Goal: Task Accomplishment & Management: Complete application form

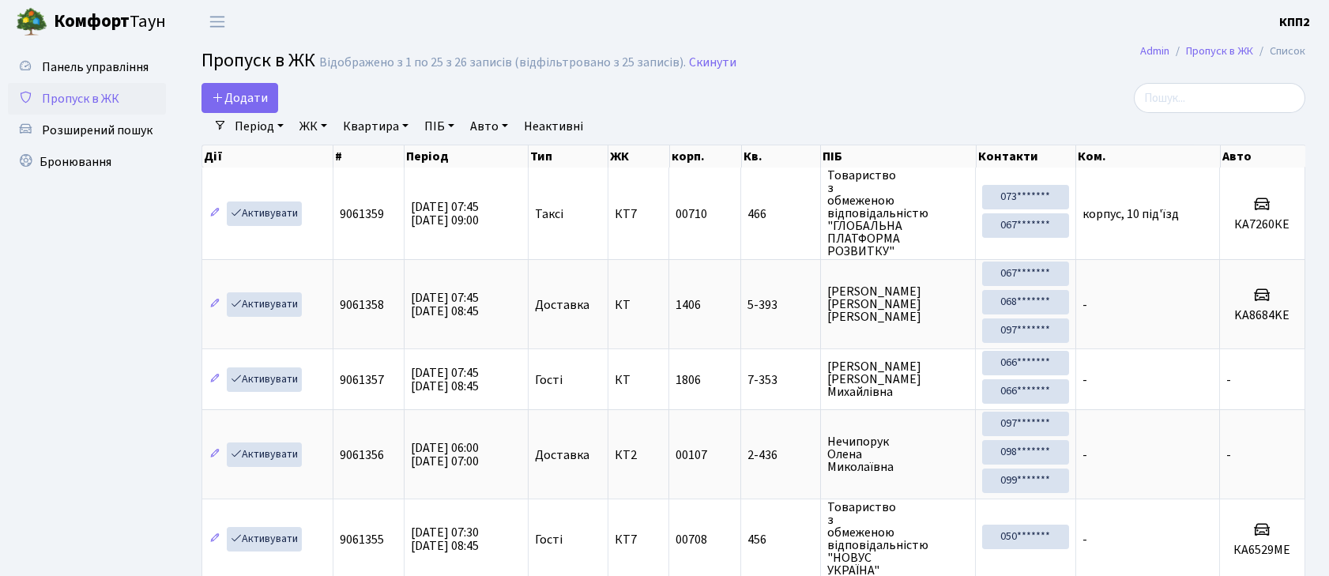
select select "25"
click at [1188, 114] on div "Період 10.10.2025 - 10.10.2025 ЖК - КТ, вул. Регенераторна, 4 КТ2, просп. Собор…" at bounding box center [760, 126] width 1066 height 27
click at [1189, 99] on input "search" at bounding box center [1219, 98] width 171 height 30
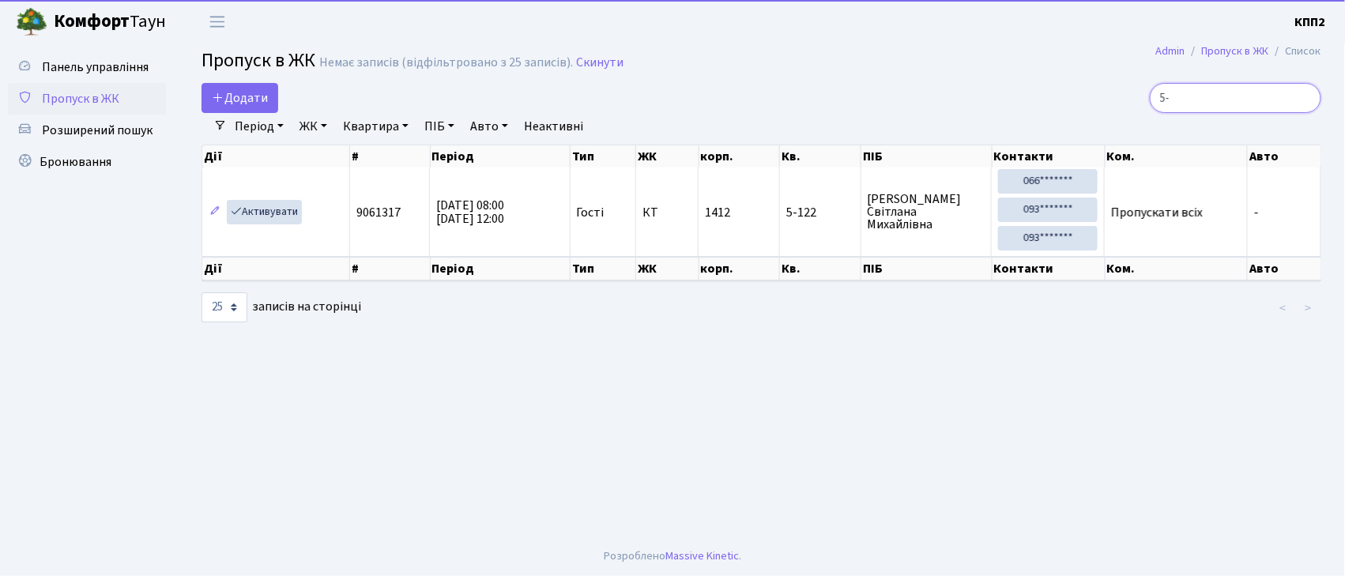
type input "5"
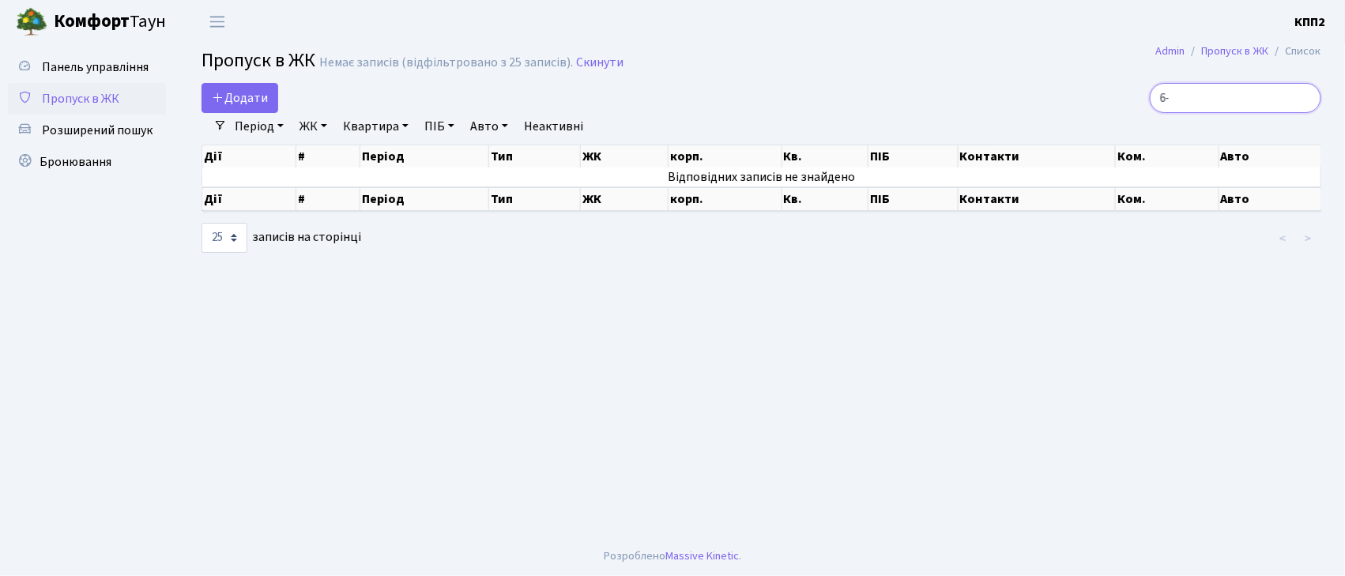
type input "6"
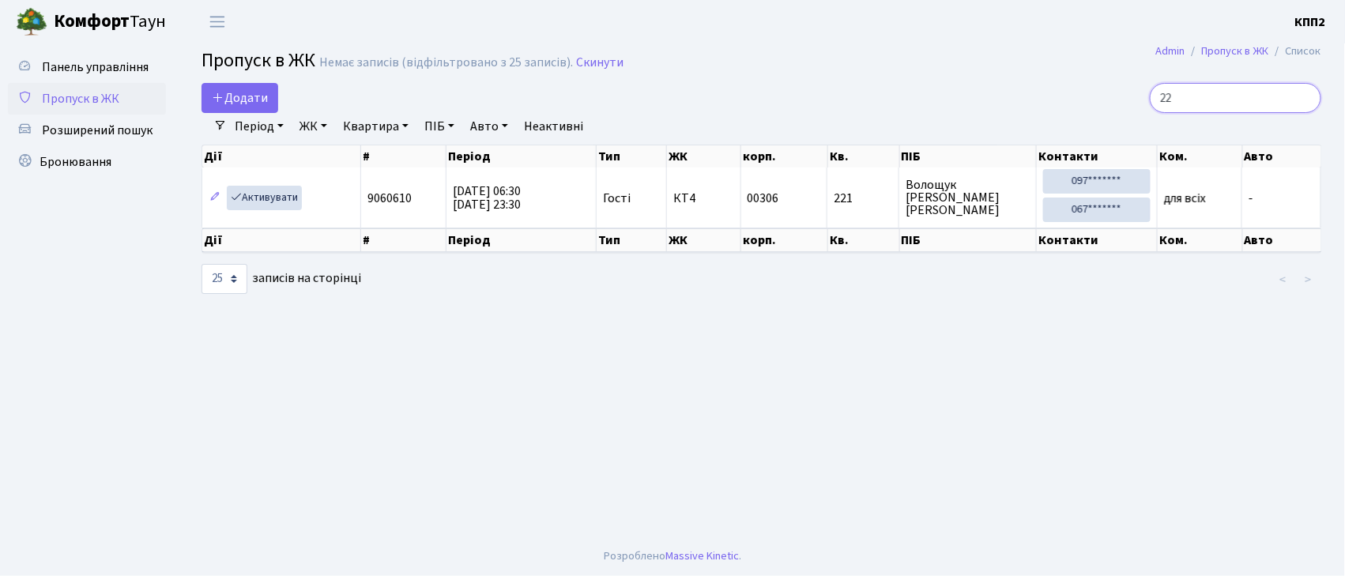
type input "2"
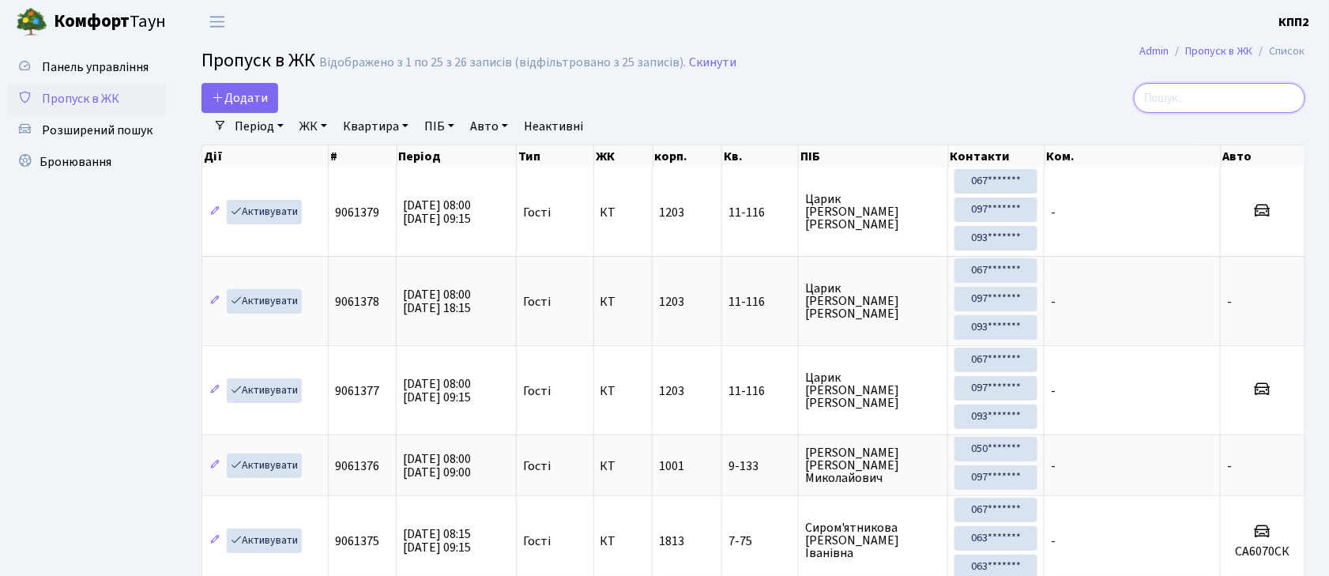
click at [1233, 90] on input "search" at bounding box center [1219, 98] width 171 height 30
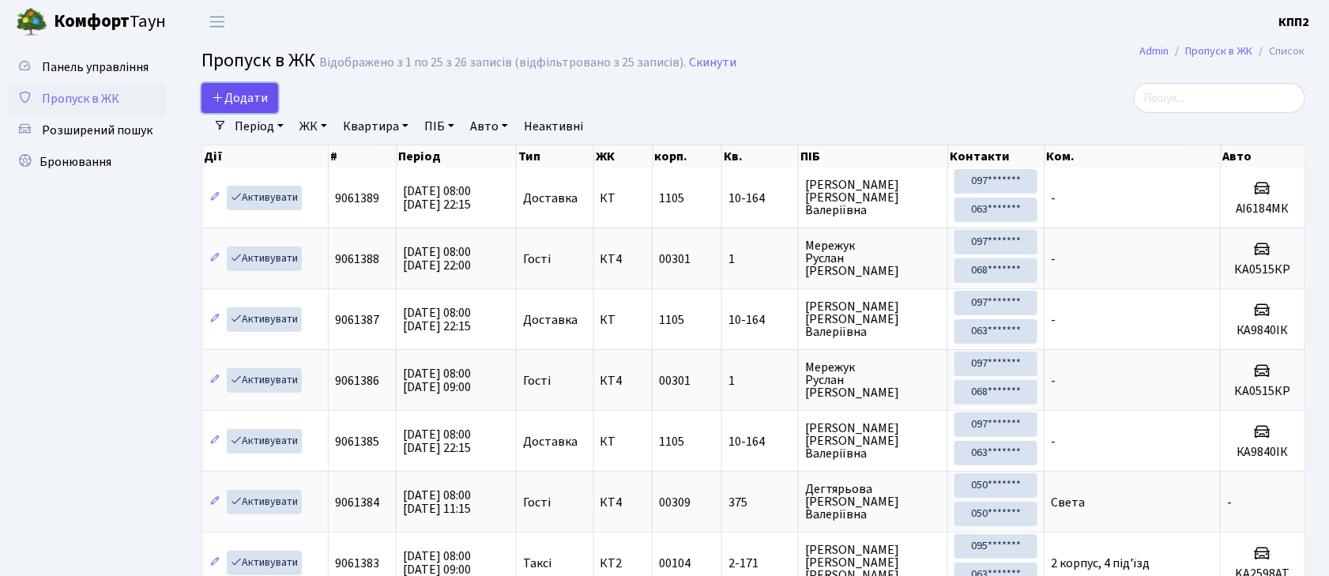
click at [243, 92] on span "Додати" at bounding box center [240, 97] width 56 height 17
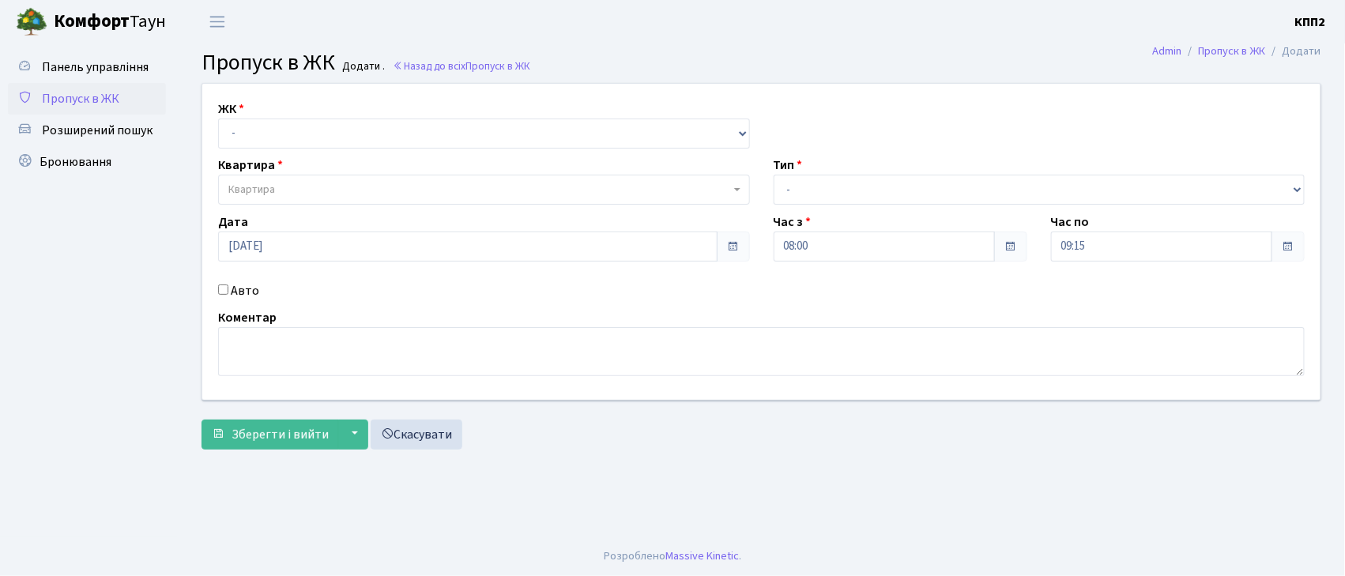
click at [228, 288] on input "Авто" at bounding box center [223, 289] width 10 height 10
checkbox input "true"
select select "271"
click at [105, 102] on span "Пропуск в ЖК" at bounding box center [80, 98] width 77 height 17
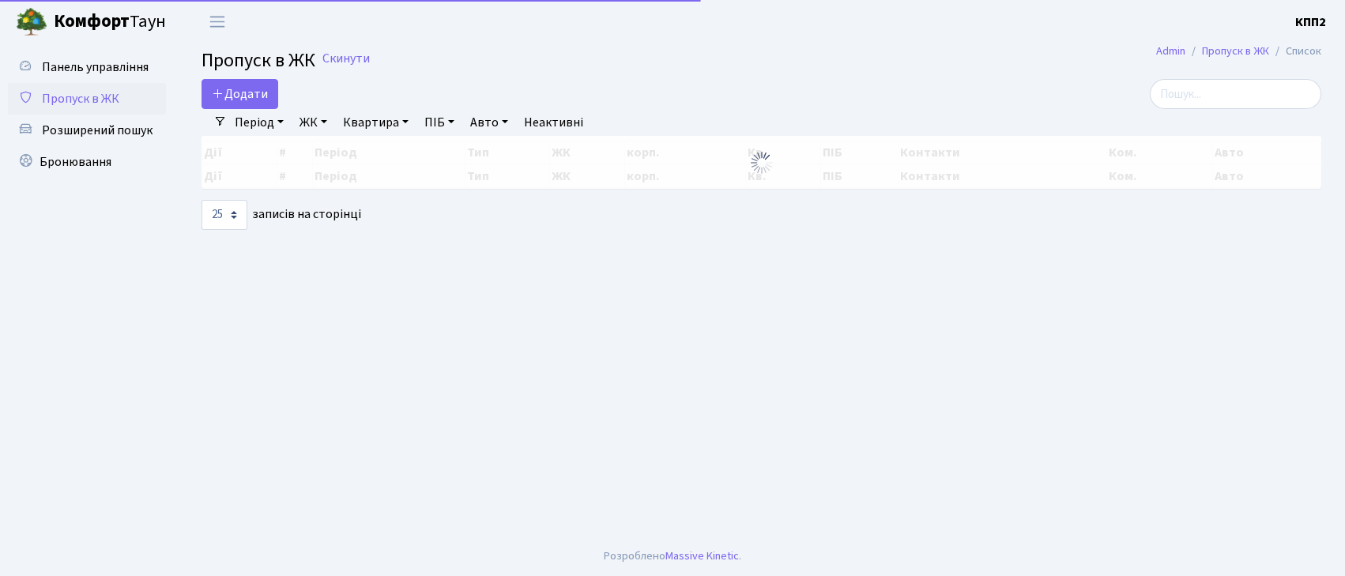
select select "25"
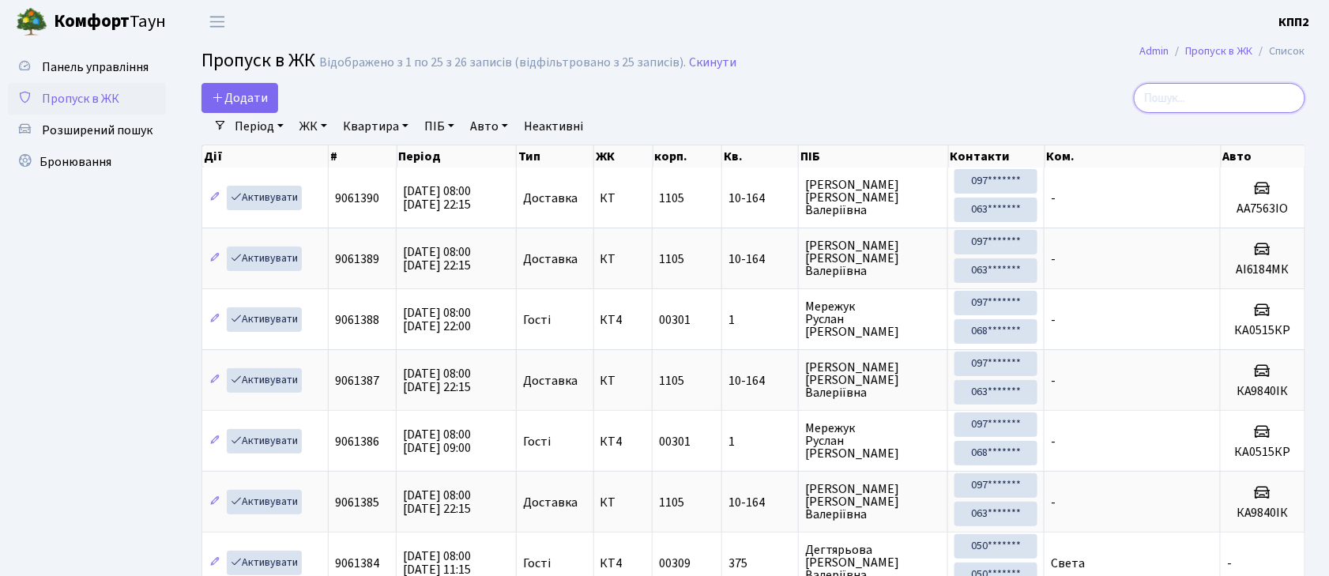
drag, startPoint x: 1208, startPoint y: 105, endPoint x: 1196, endPoint y: 108, distance: 12.3
click at [1204, 108] on input "search" at bounding box center [1219, 98] width 171 height 30
